Goal: Entertainment & Leisure: Consume media (video, audio)

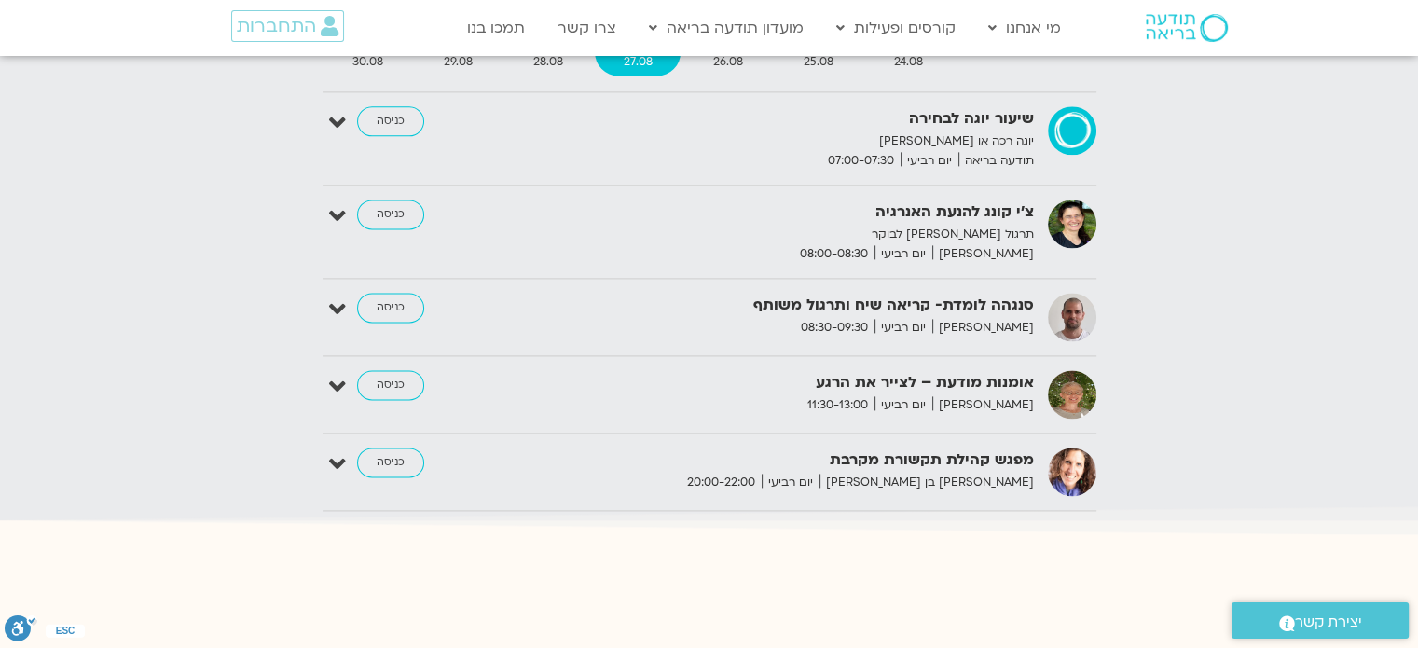
scroll to position [2464, 0]
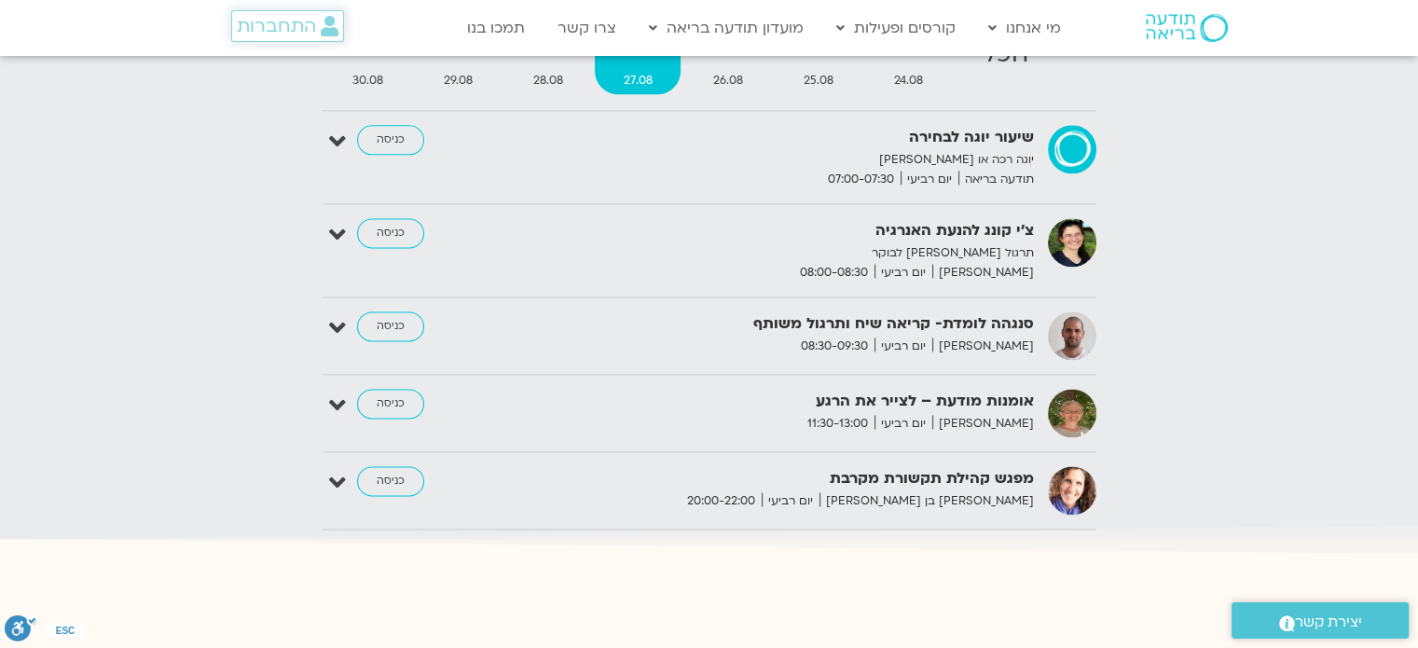
click at [300, 30] on span "התחברות" at bounding box center [276, 26] width 79 height 21
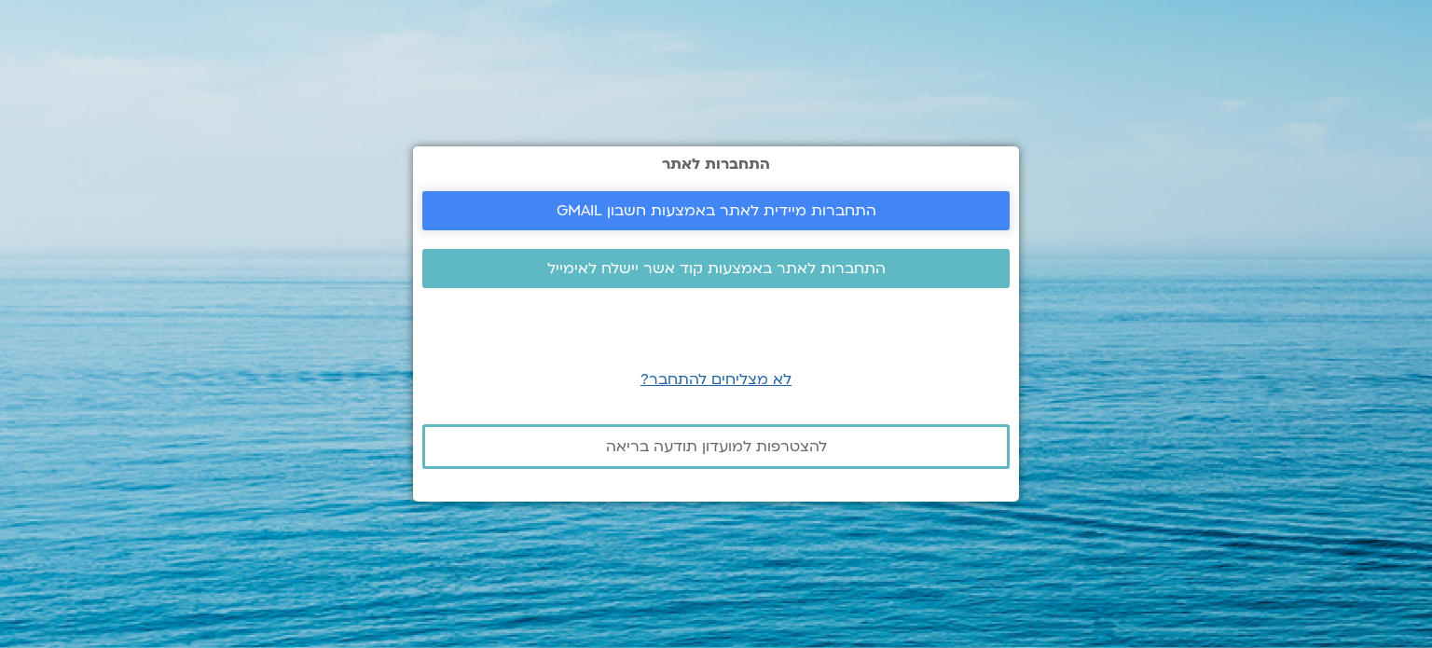
click at [777, 212] on span "התחברות מיידית לאתר באמצעות חשבון GMAIL" at bounding box center [716, 210] width 320 height 17
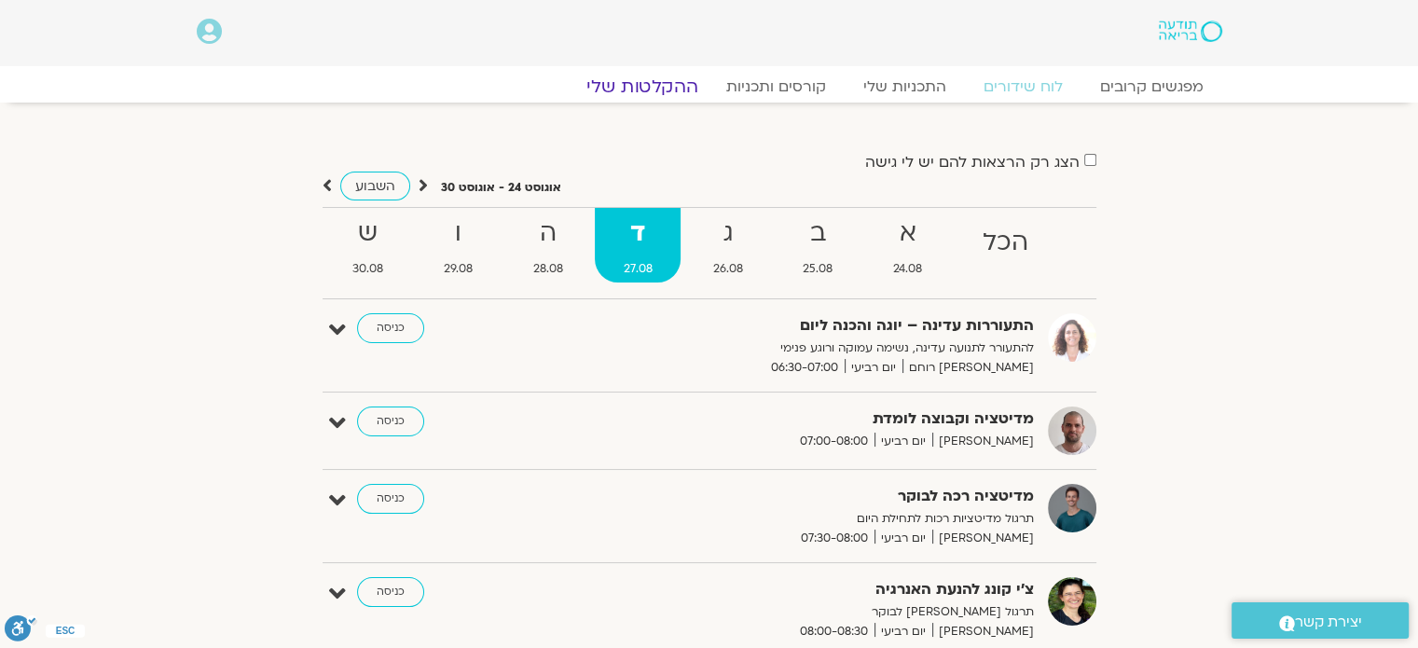
click at [646, 82] on link "ההקלטות שלי" at bounding box center [642, 86] width 157 height 22
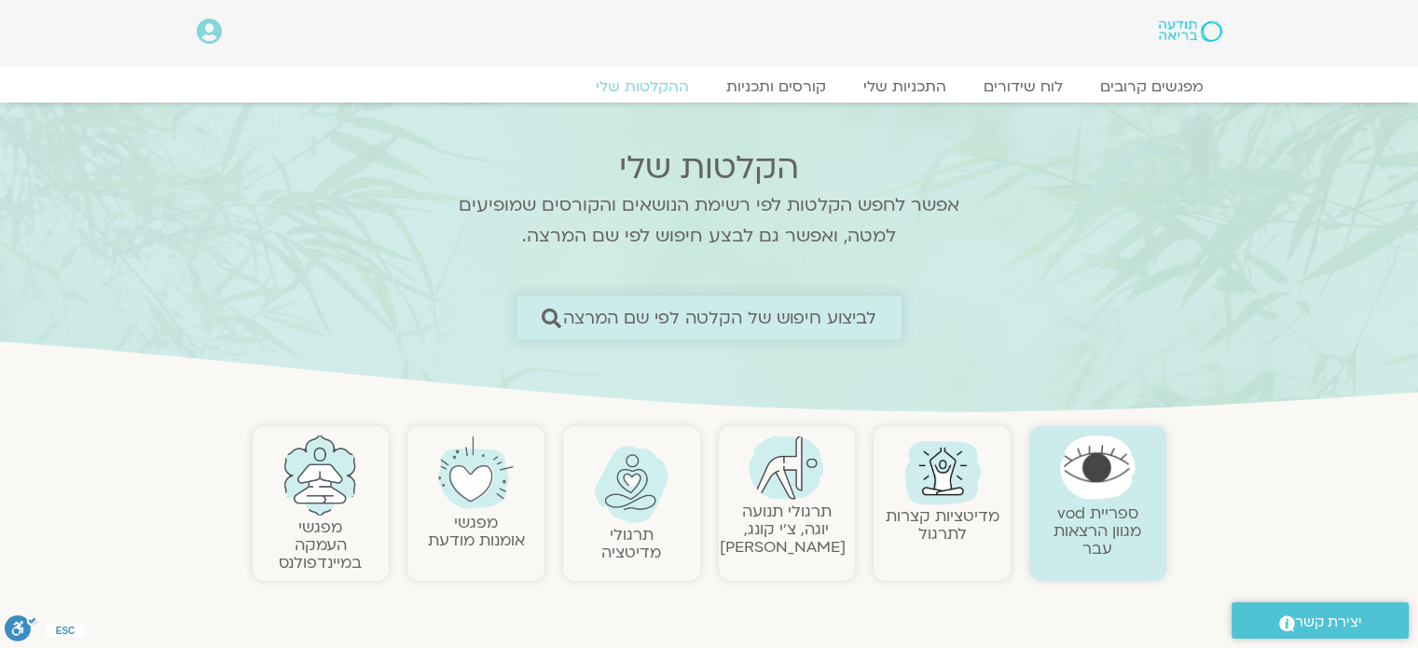
click at [749, 312] on span "לביצוע חיפוש של הקלטה לפי שם המרצה" at bounding box center [720, 318] width 314 height 20
click at [786, 317] on span "לביצוע חיפוש של הקלטה לפי שם המרצה" at bounding box center [720, 318] width 314 height 20
click at [831, 323] on span "לביצוע חיפוש של הקלטה לפי שם המרצה" at bounding box center [720, 318] width 314 height 20
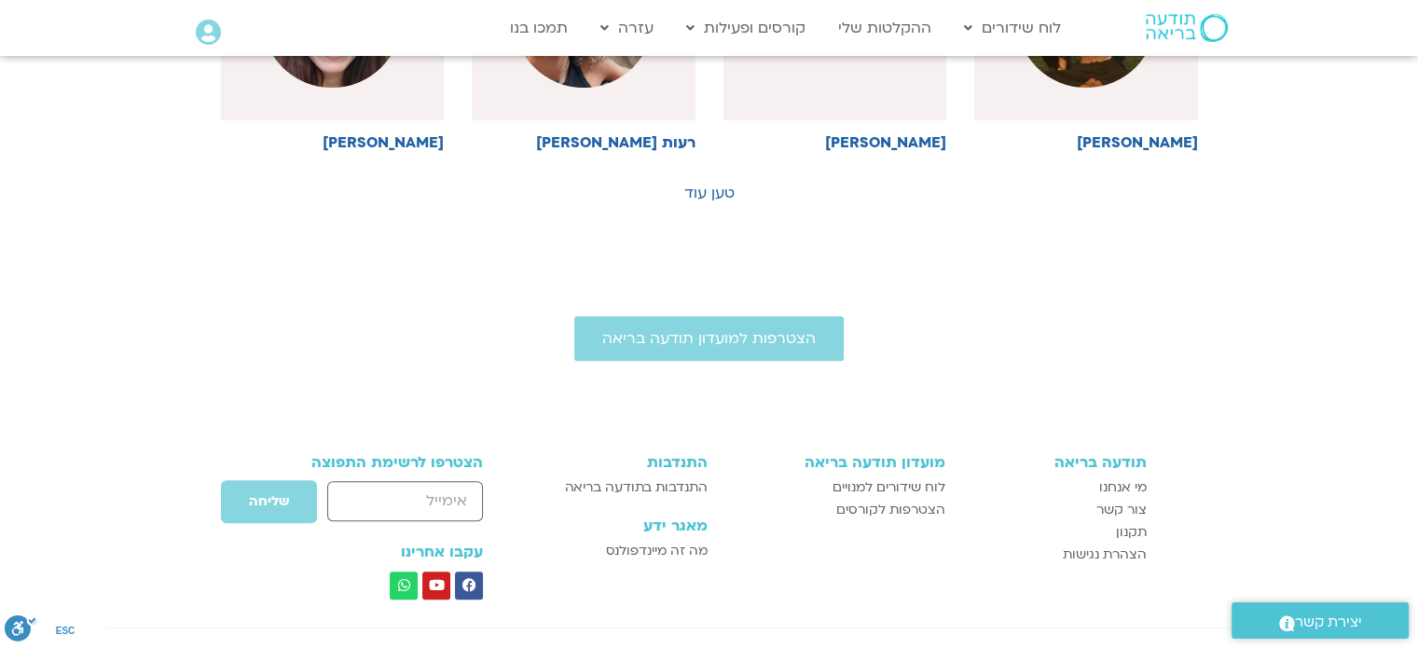
scroll to position [1212, 0]
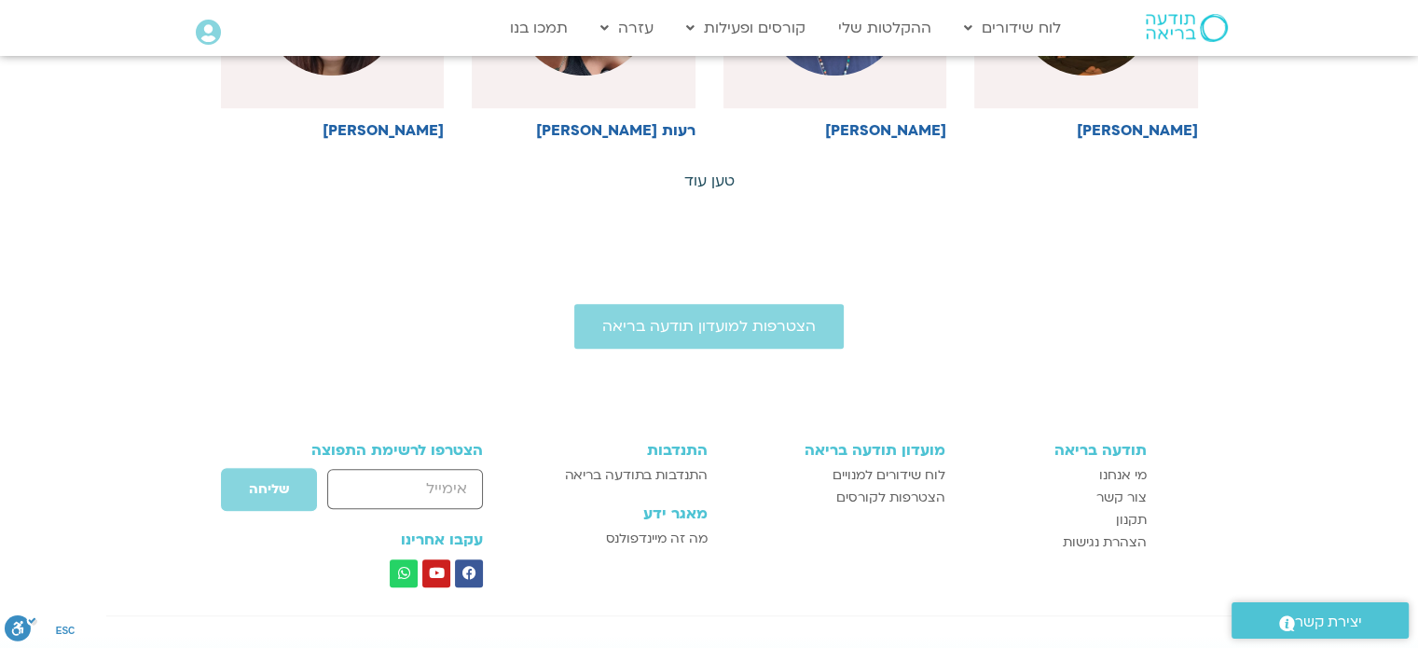
click at [710, 176] on link "טען עוד" at bounding box center [709, 181] width 50 height 21
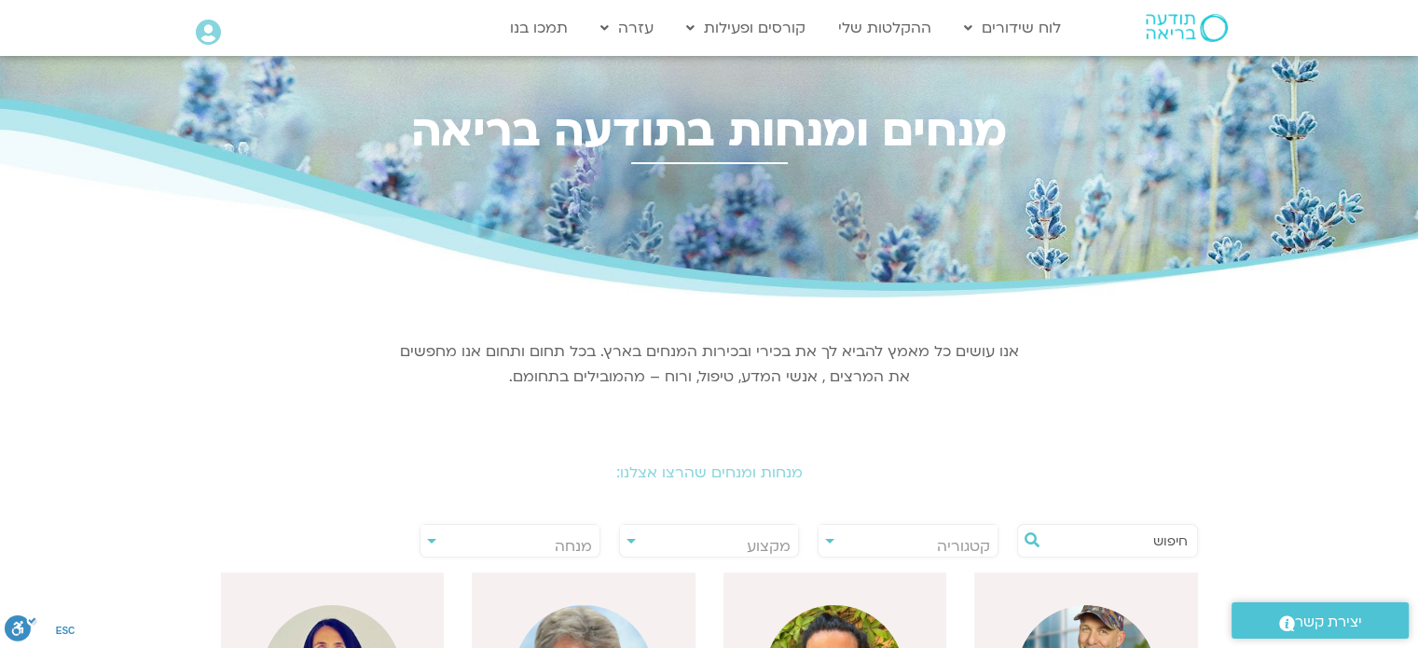
scroll to position [0, 0]
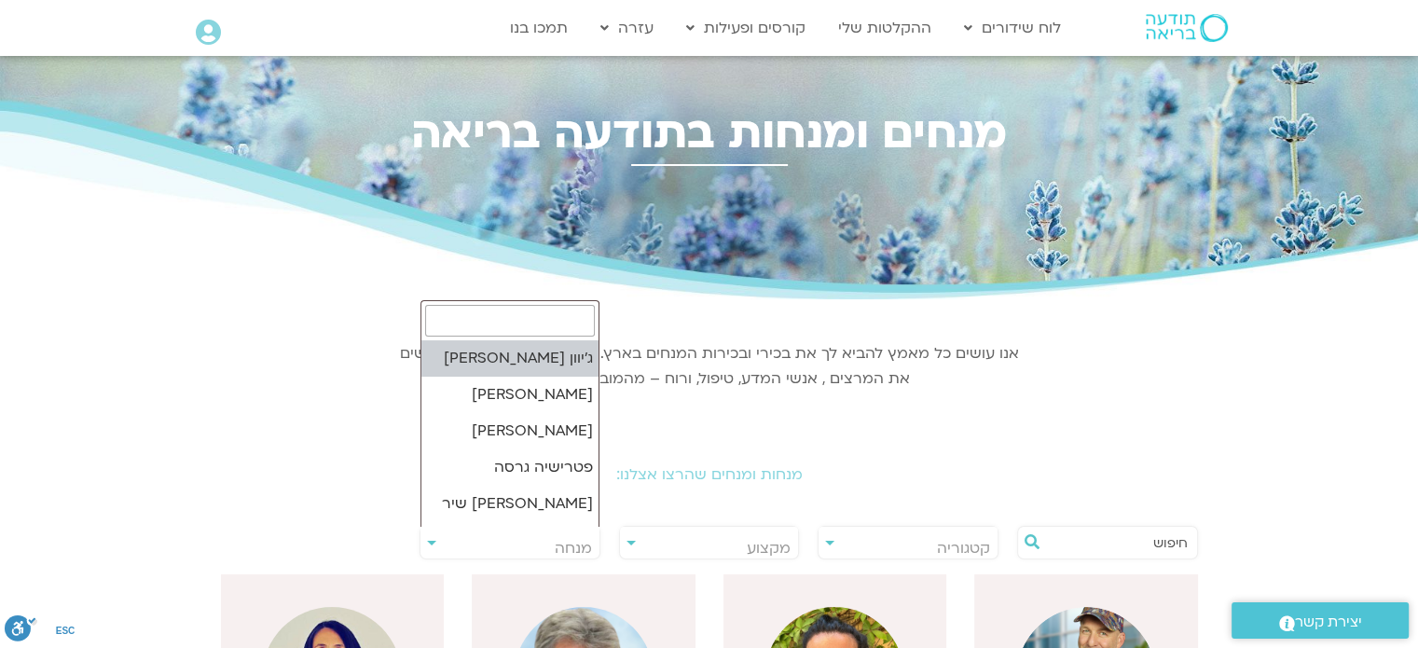
click at [430, 536] on span "מנחה" at bounding box center [509, 548] width 179 height 43
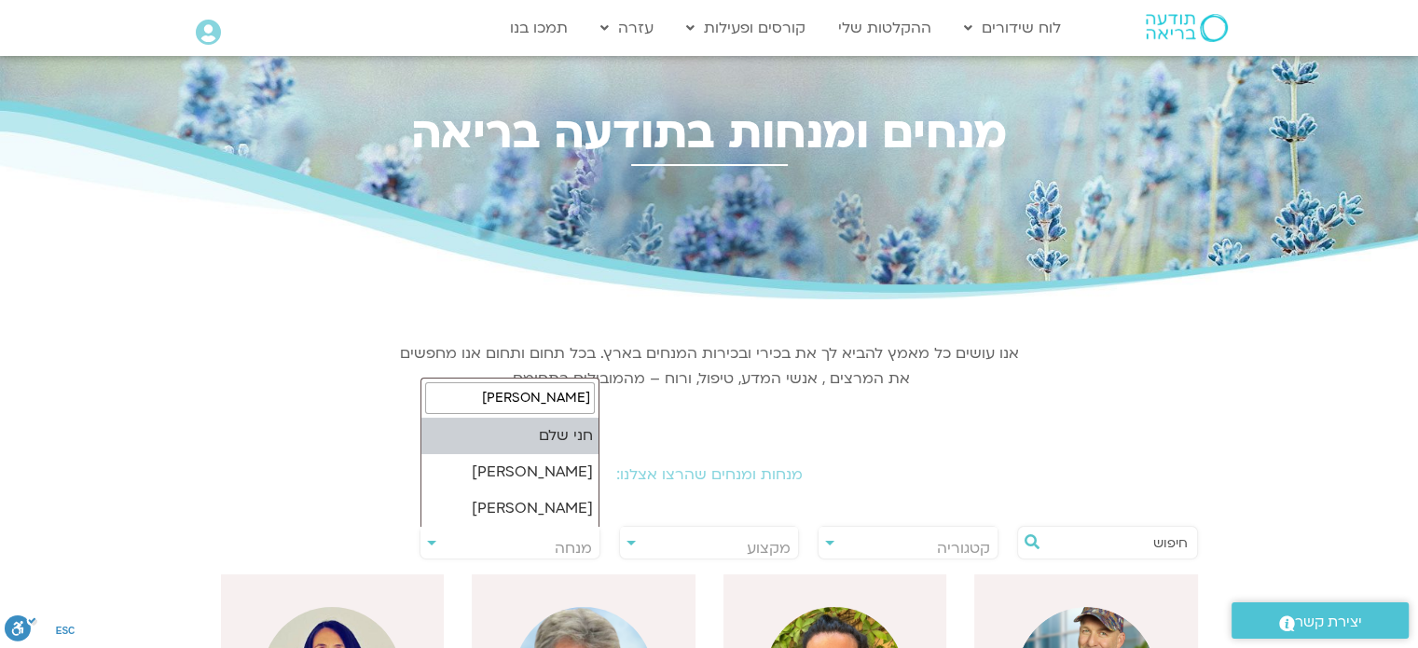
type input "חני"
select select "******"
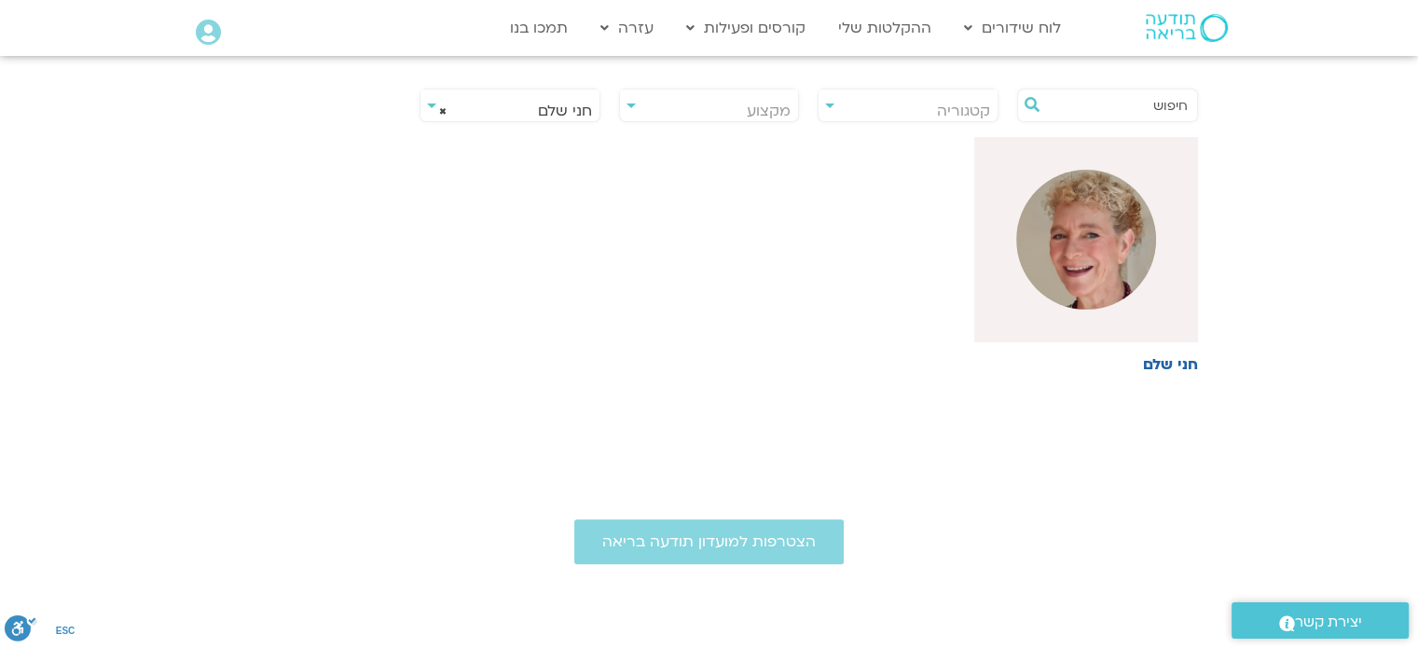
scroll to position [466, 0]
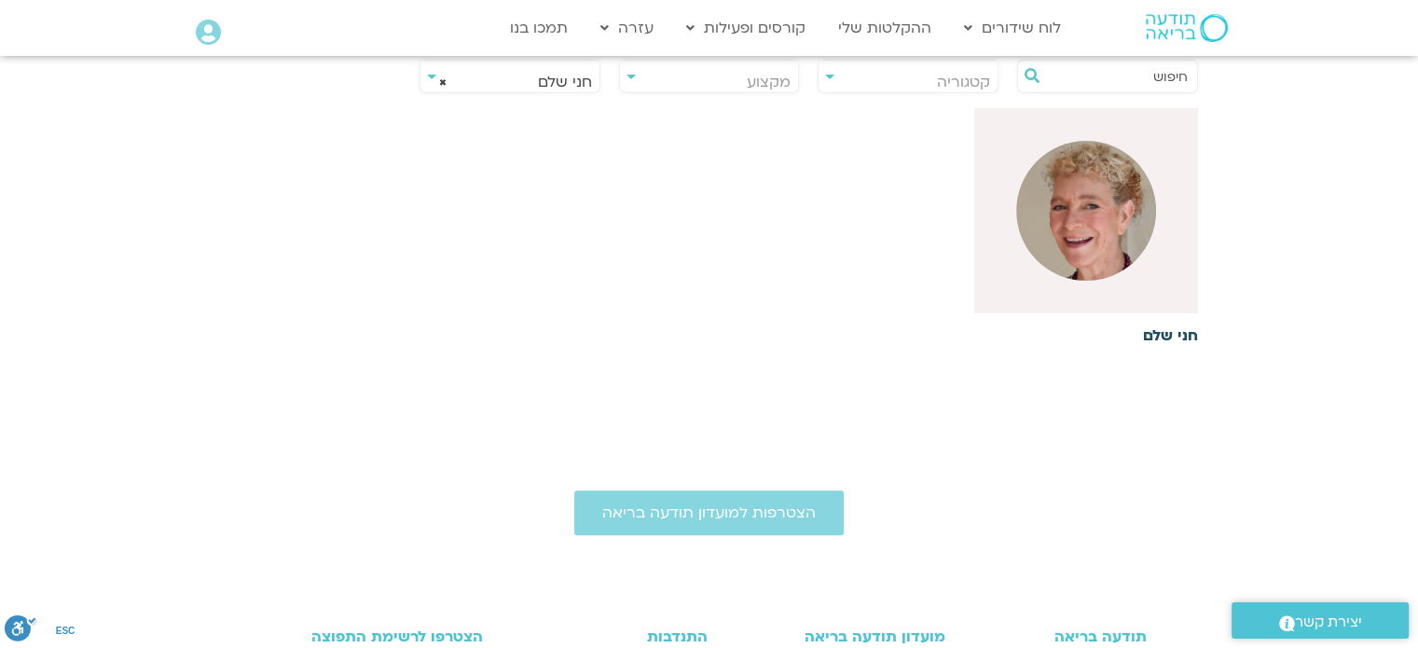
click at [1094, 253] on img at bounding box center [1086, 211] width 140 height 140
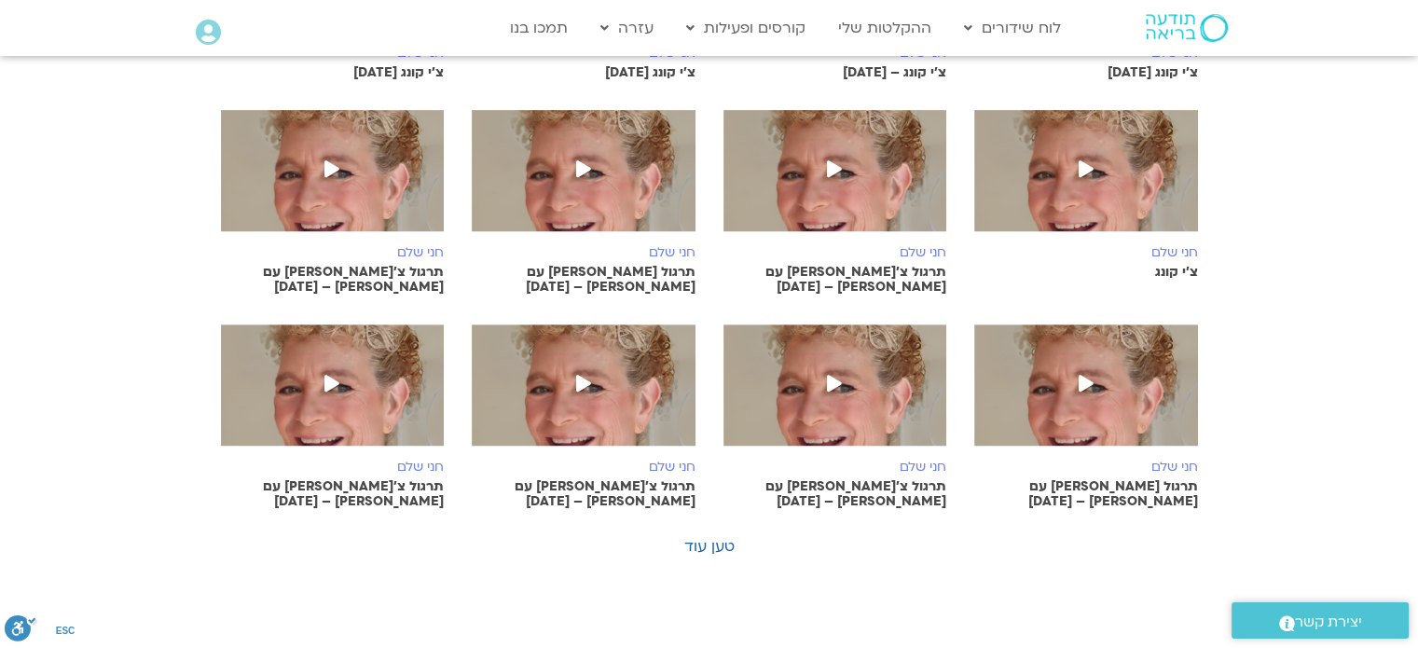
scroll to position [746, 0]
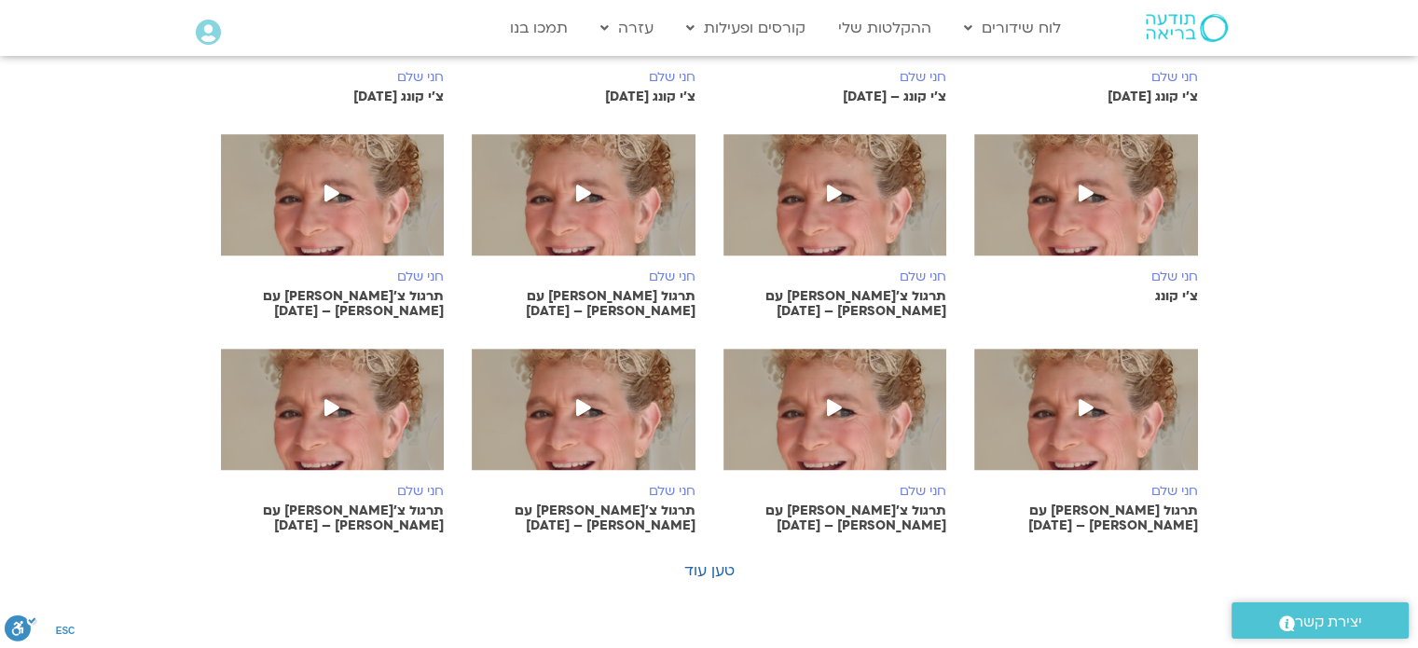
click at [592, 192] on span at bounding box center [584, 195] width 34 height 34
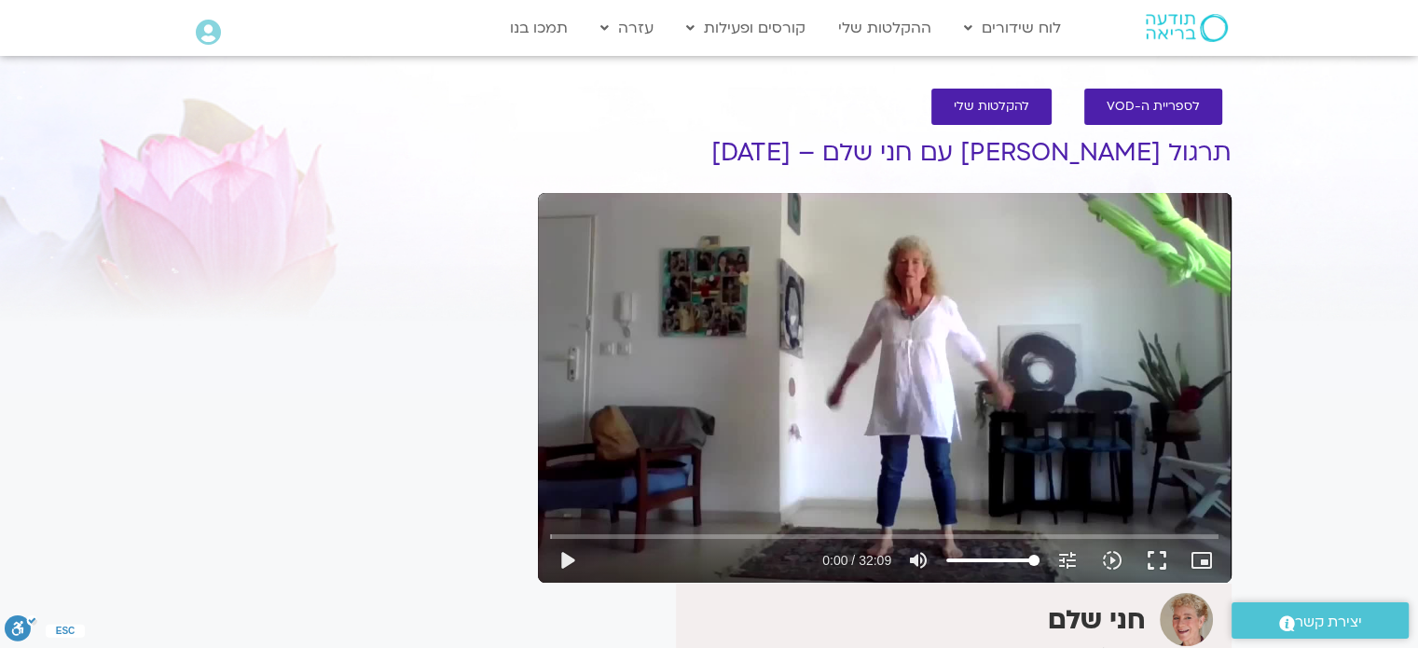
drag, startPoint x: 1154, startPoint y: 553, endPoint x: 1147, endPoint y: 667, distance: 114.8
click at [1153, 553] on button "fullscreen" at bounding box center [1156, 560] width 45 height 45
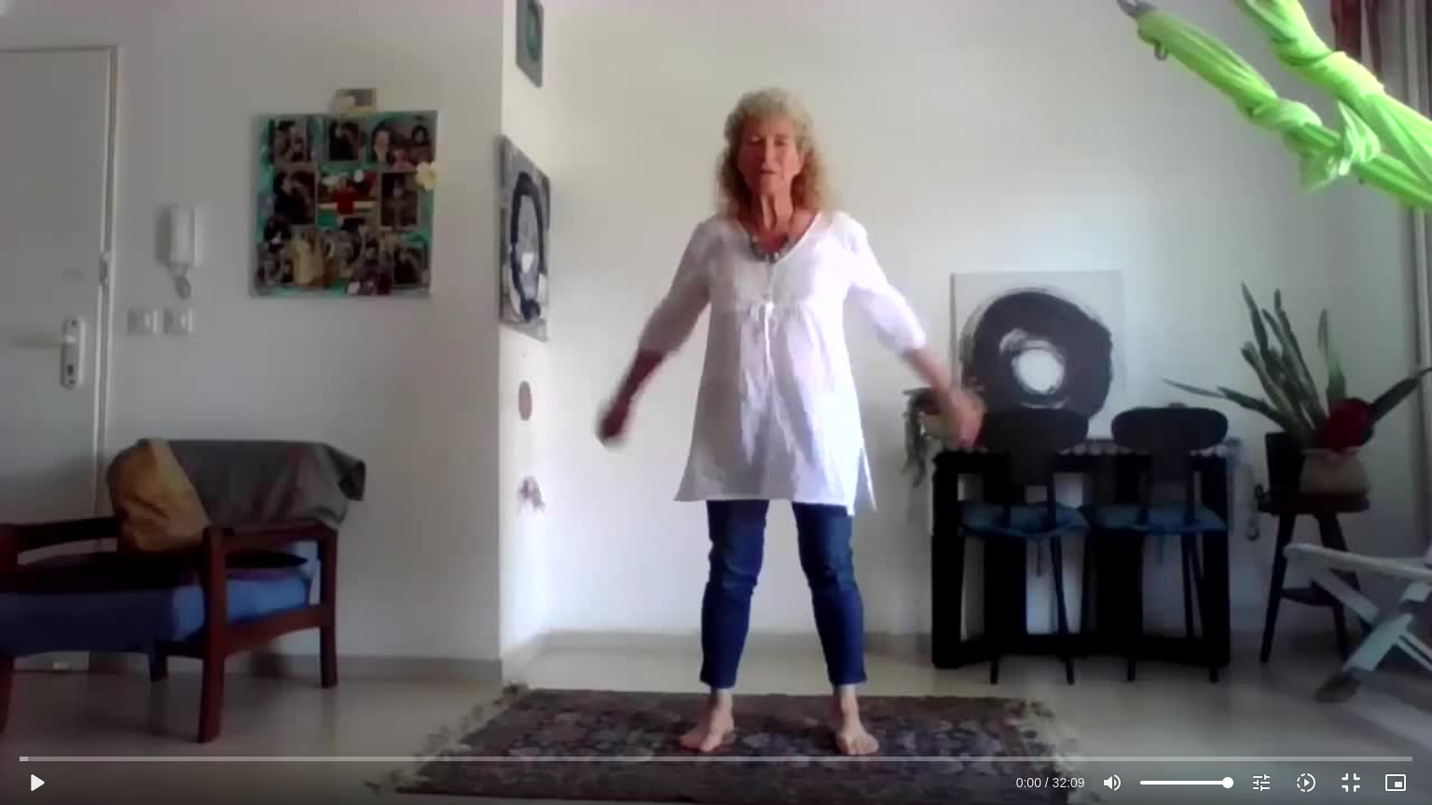
click at [324, 496] on div "Skip Ad play_arrow 0:00 / 32:09 volume_up Mute tune Resolution Auto 720p slow_m…" at bounding box center [716, 402] width 1432 height 805
type input "6.321413"
